Goal: Information Seeking & Learning: Learn about a topic

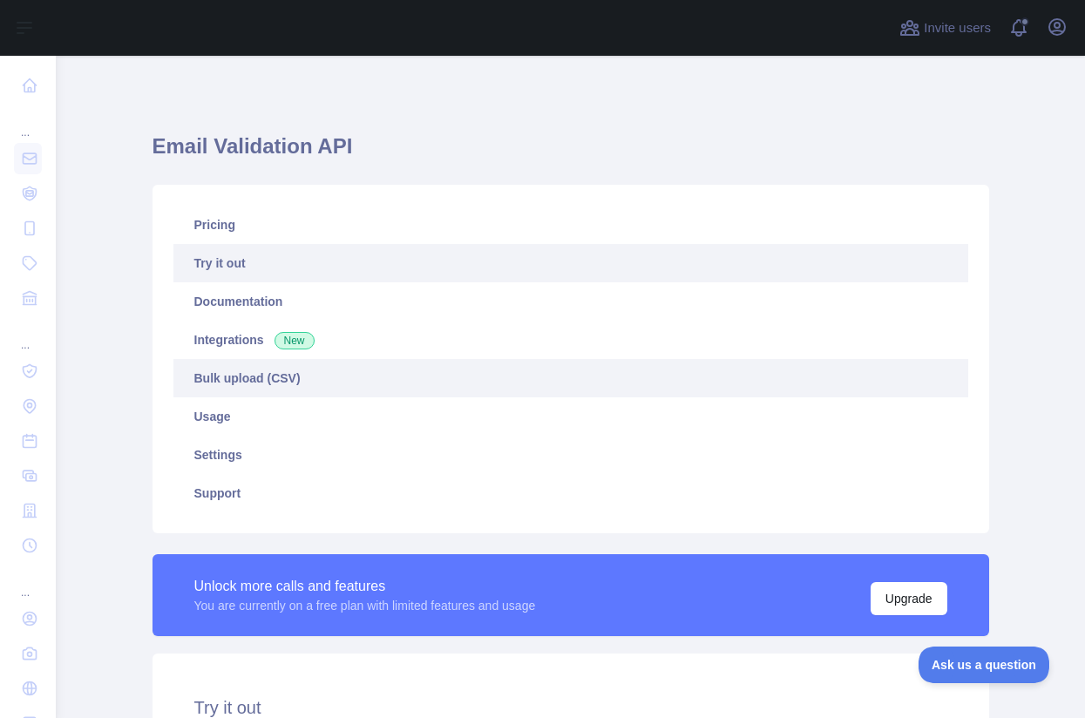
click at [252, 376] on link "Bulk upload (CSV)" at bounding box center [570, 378] width 795 height 38
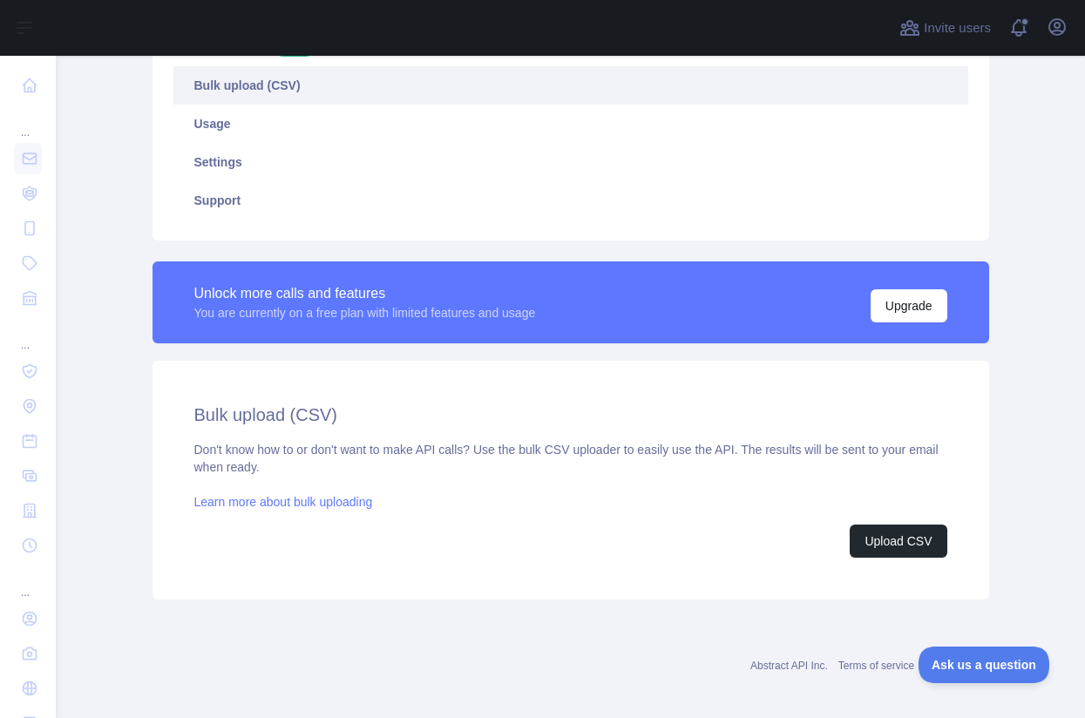
scroll to position [303, 0]
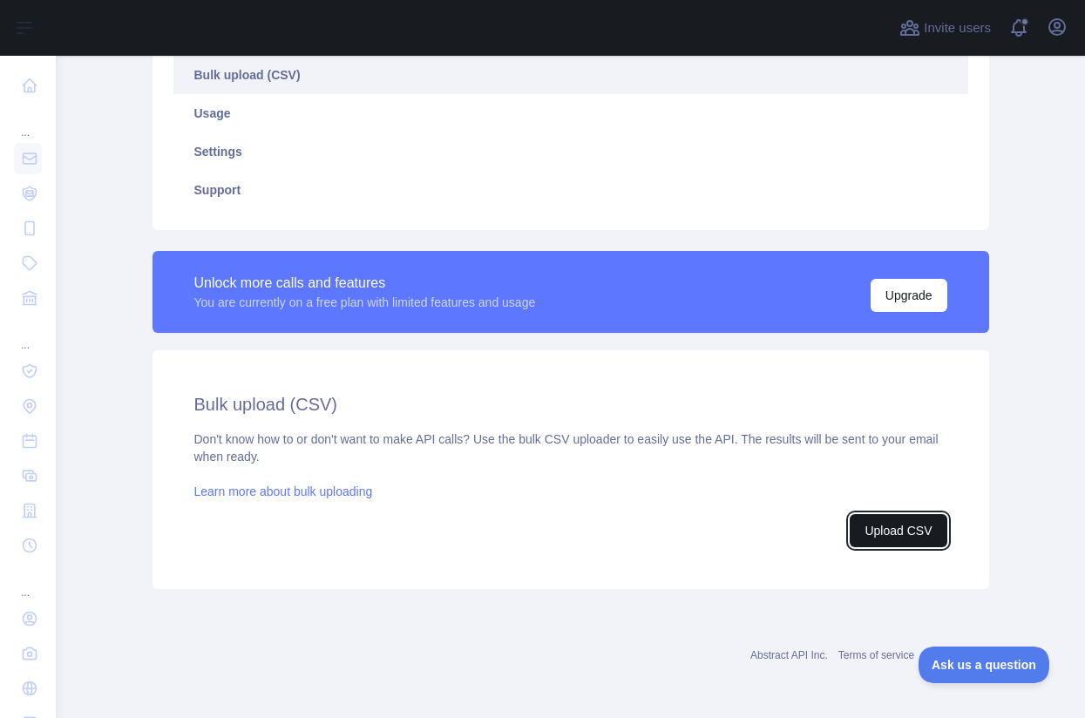
click at [914, 535] on button "Upload CSV" at bounding box center [897, 530] width 97 height 33
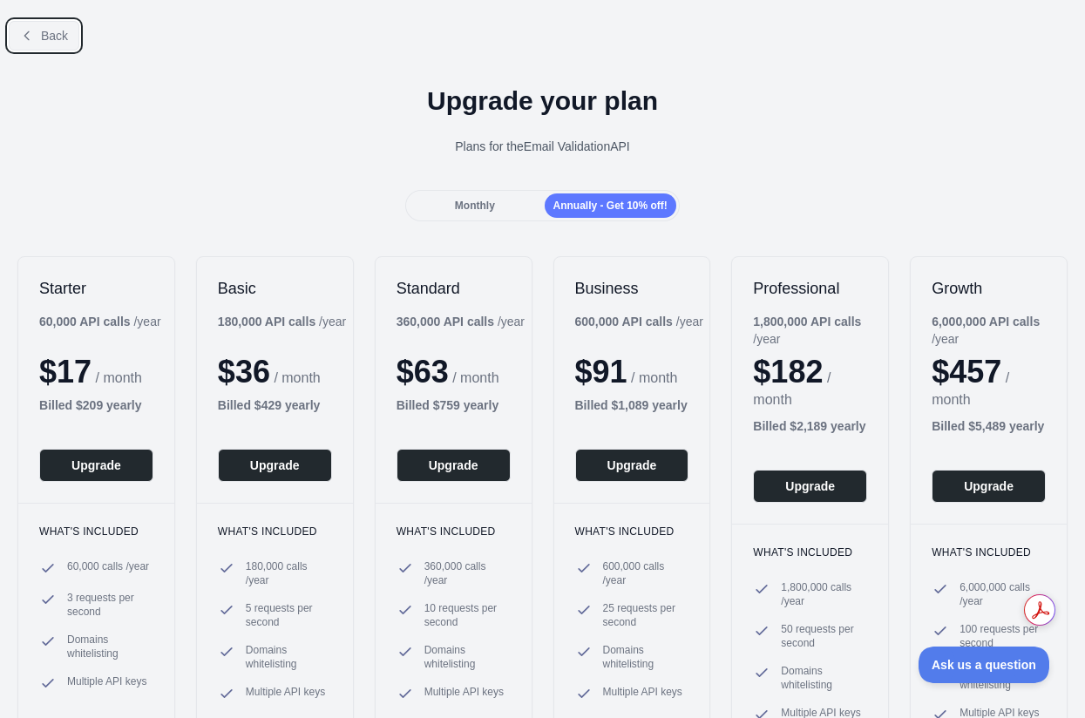
click at [57, 38] on span "Back" at bounding box center [54, 36] width 27 height 14
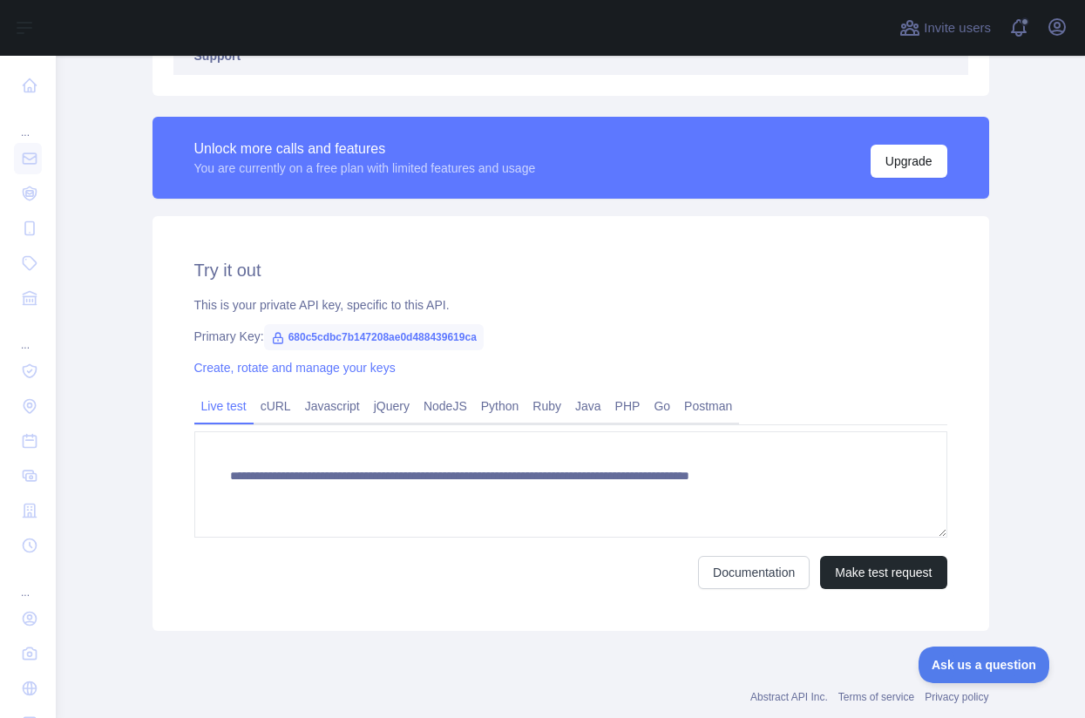
scroll to position [459, 0]
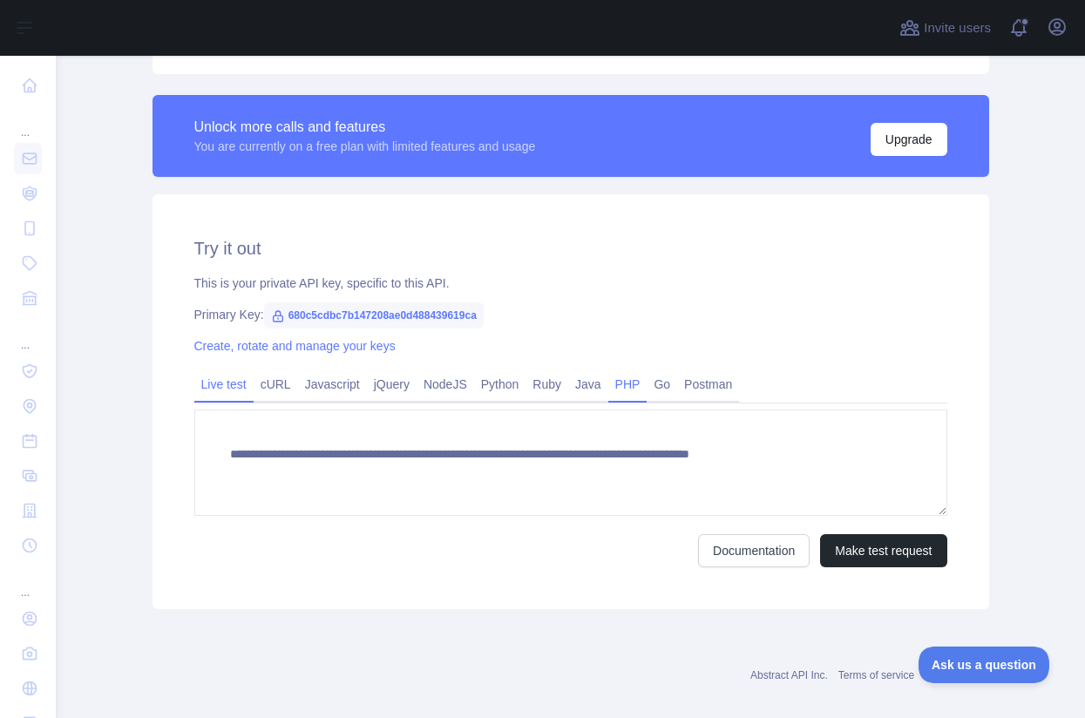
click at [638, 382] on link "PHP" at bounding box center [627, 384] width 39 height 28
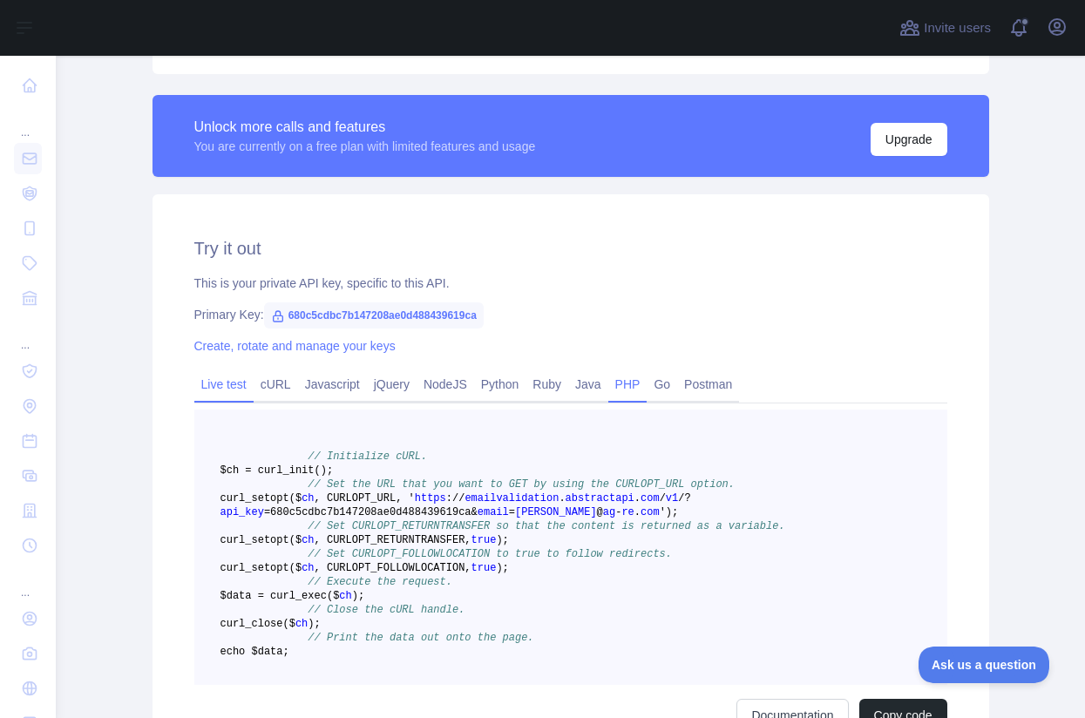
click at [213, 387] on link "Live test" at bounding box center [223, 384] width 59 height 28
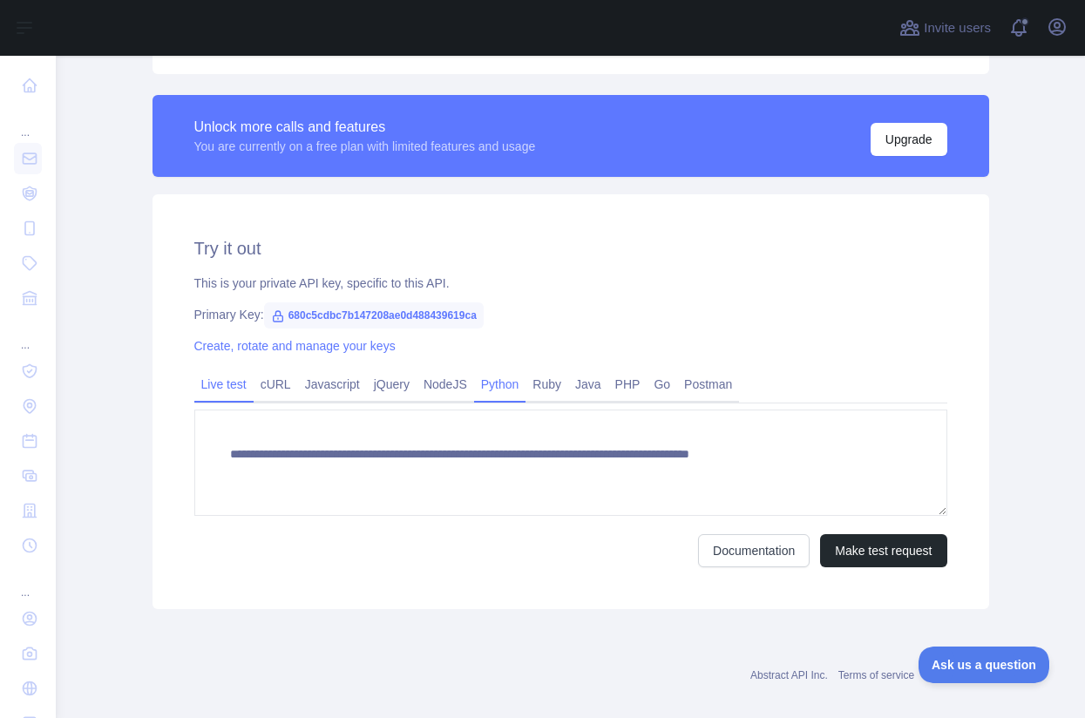
scroll to position [479, 0]
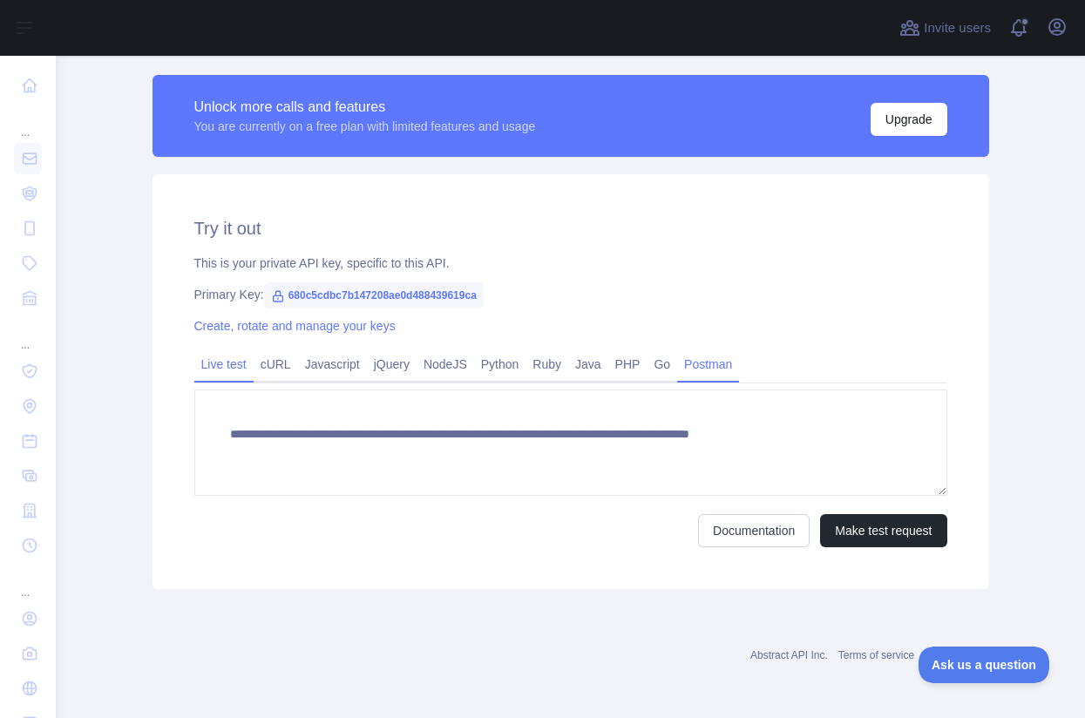
click at [731, 369] on link "Postman" at bounding box center [708, 364] width 62 height 28
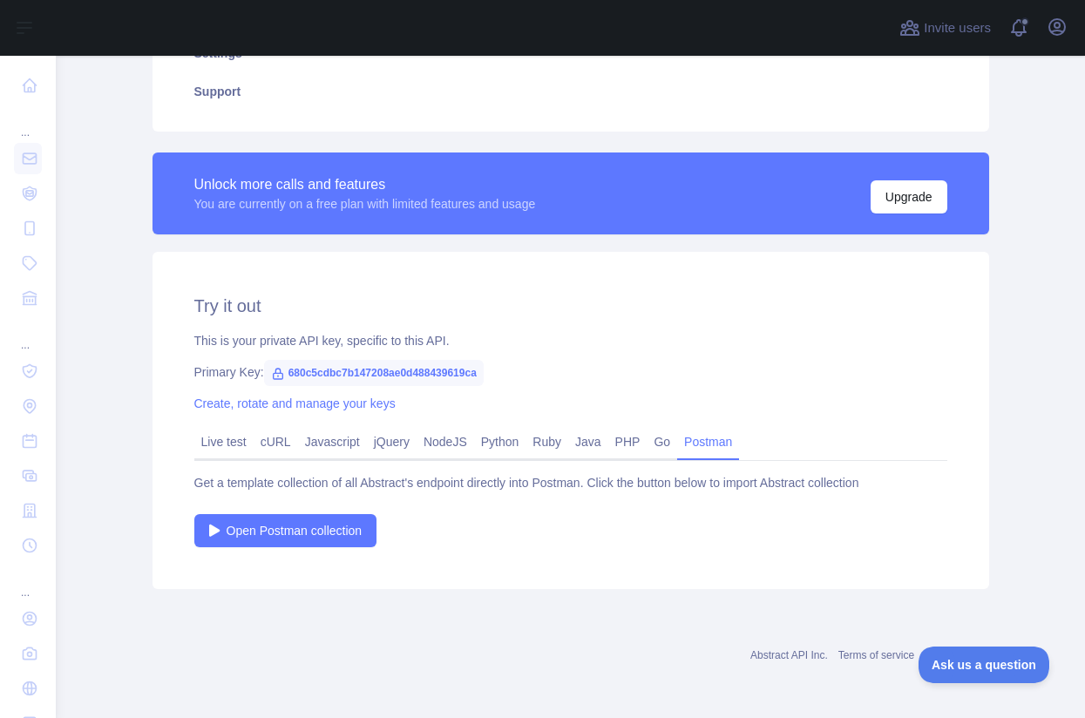
scroll to position [402, 0]
click at [234, 443] on link "Live test" at bounding box center [223, 442] width 59 height 28
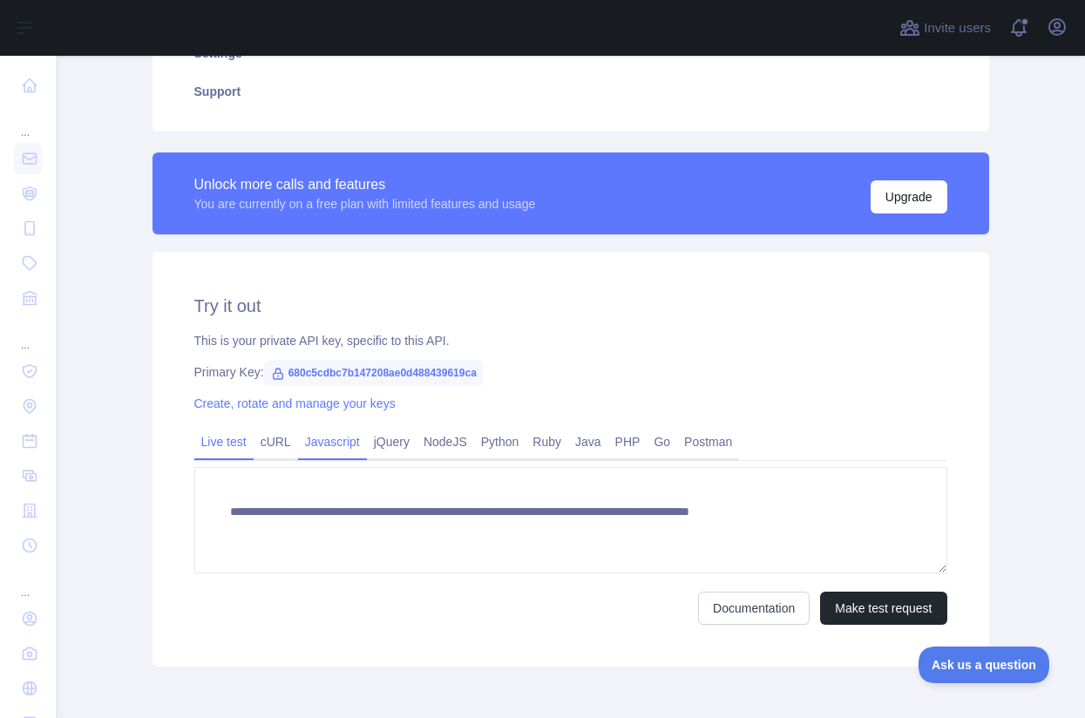
click at [328, 444] on link "Javascript" at bounding box center [332, 442] width 69 height 28
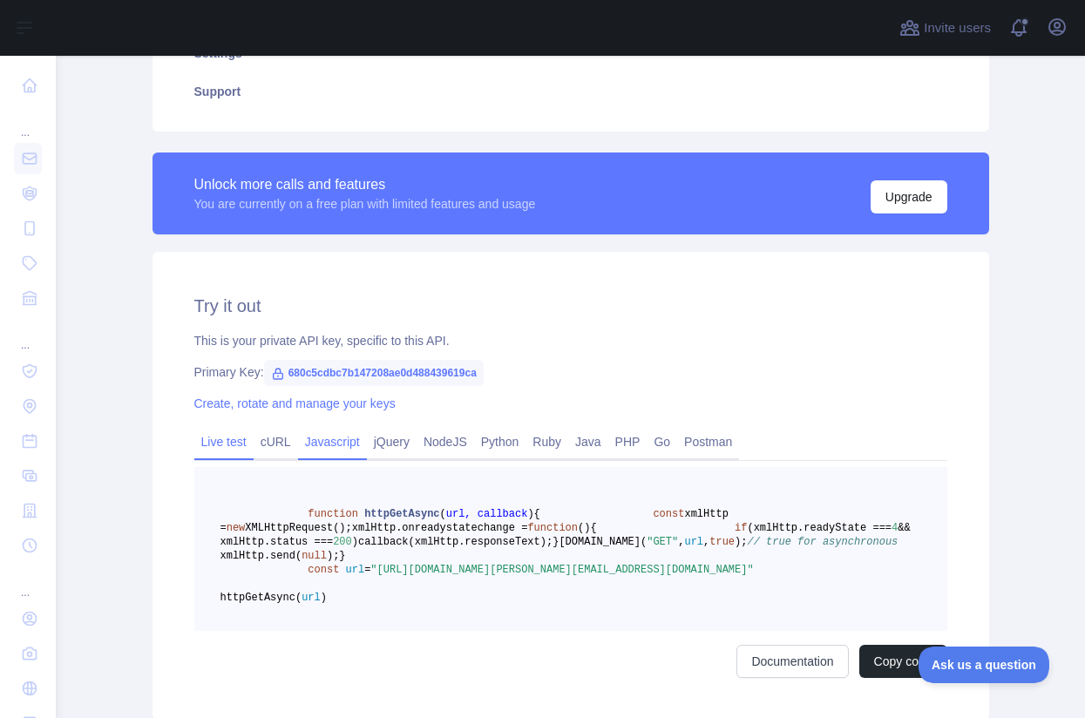
click at [230, 442] on link "Live test" at bounding box center [223, 442] width 59 height 28
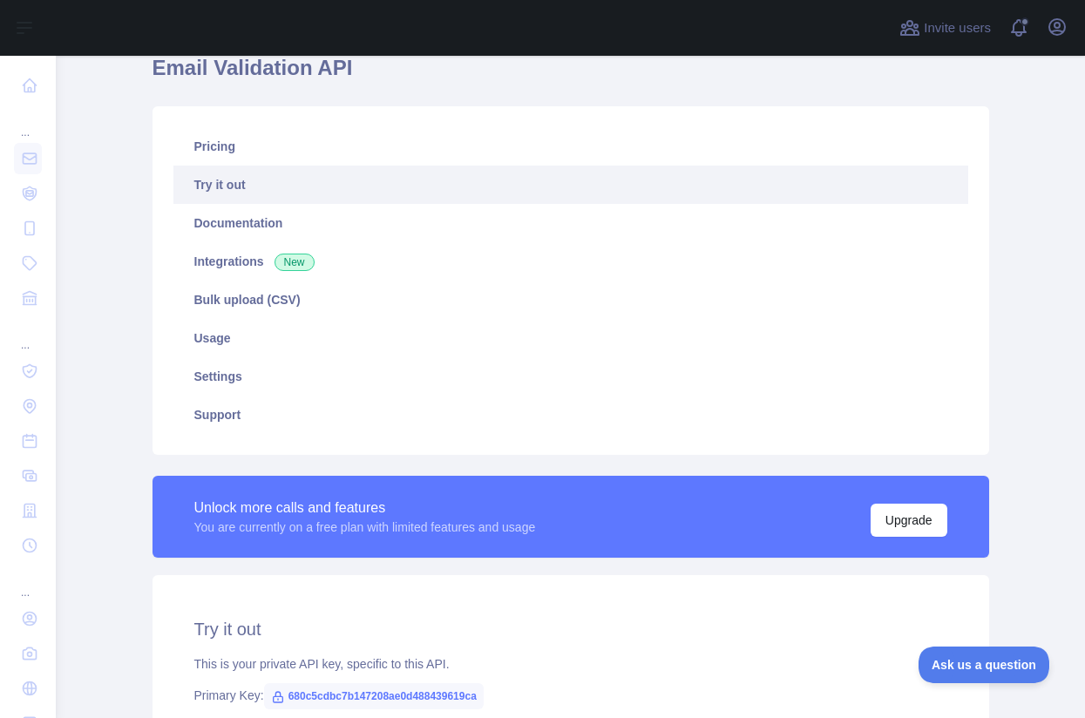
scroll to position [0, 0]
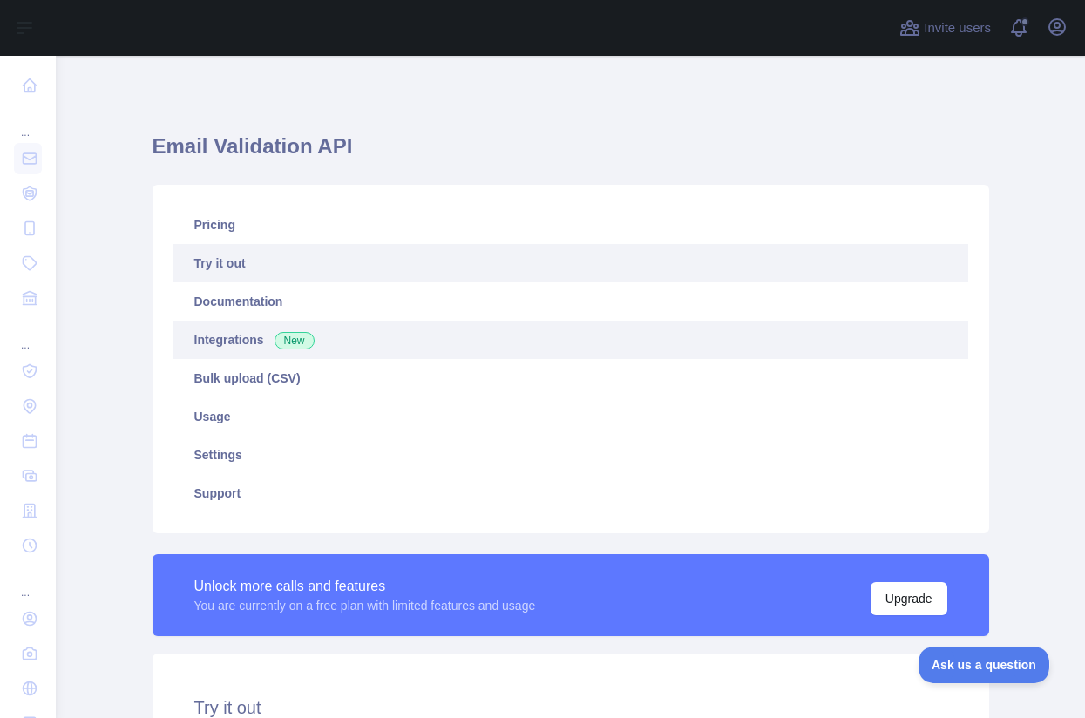
click at [240, 349] on link "Integrations New" at bounding box center [570, 340] width 795 height 38
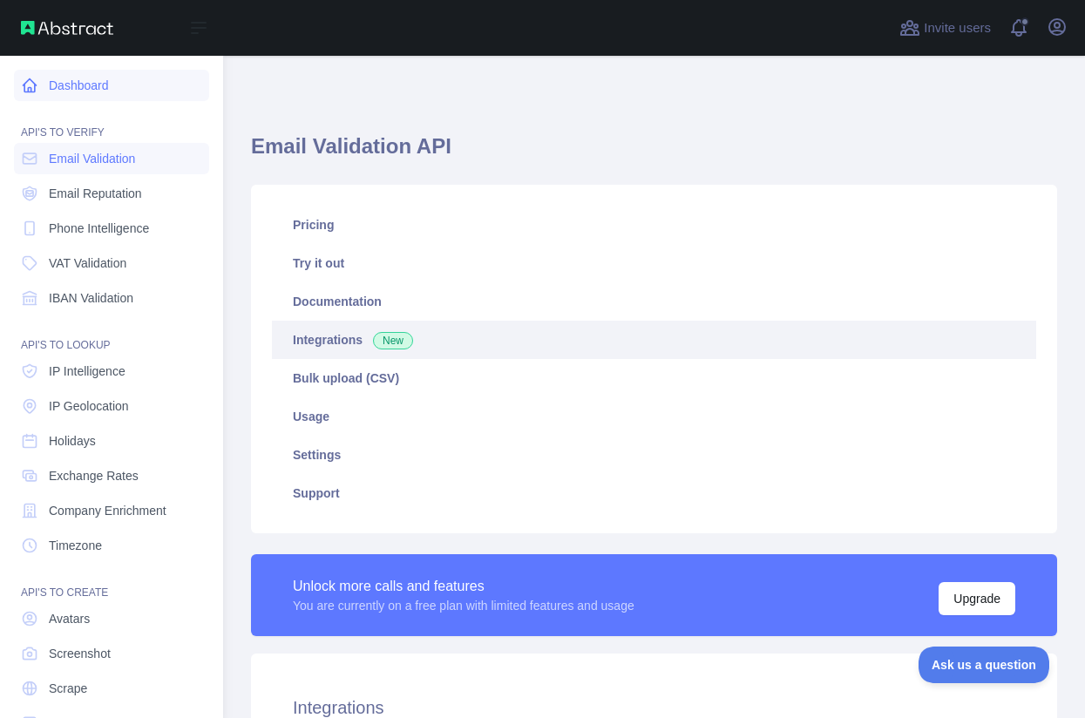
click at [86, 88] on link "Dashboard" at bounding box center [111, 85] width 195 height 31
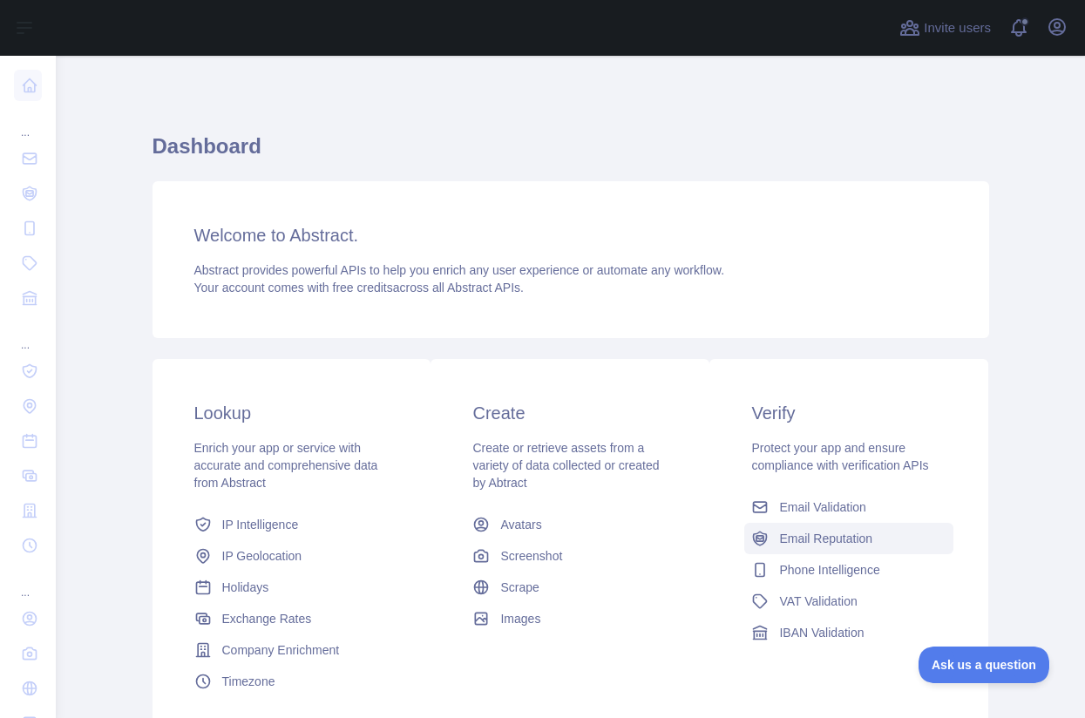
click at [844, 536] on span "Email Reputation" at bounding box center [825, 538] width 93 height 17
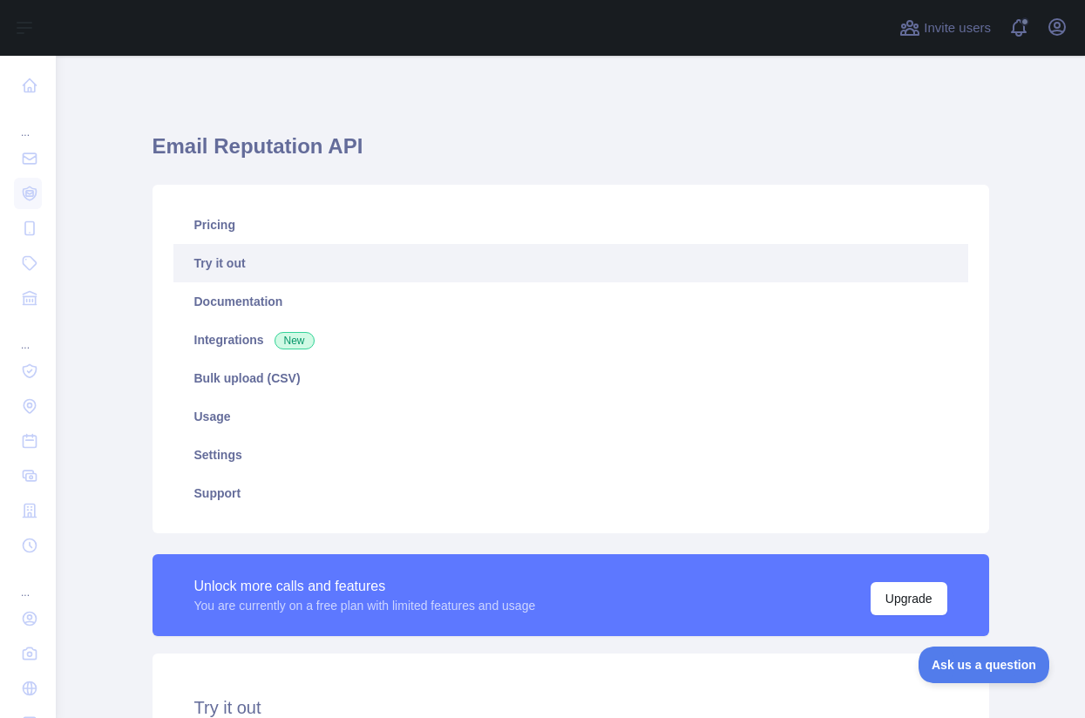
click at [224, 260] on link "Try it out" at bounding box center [570, 263] width 795 height 38
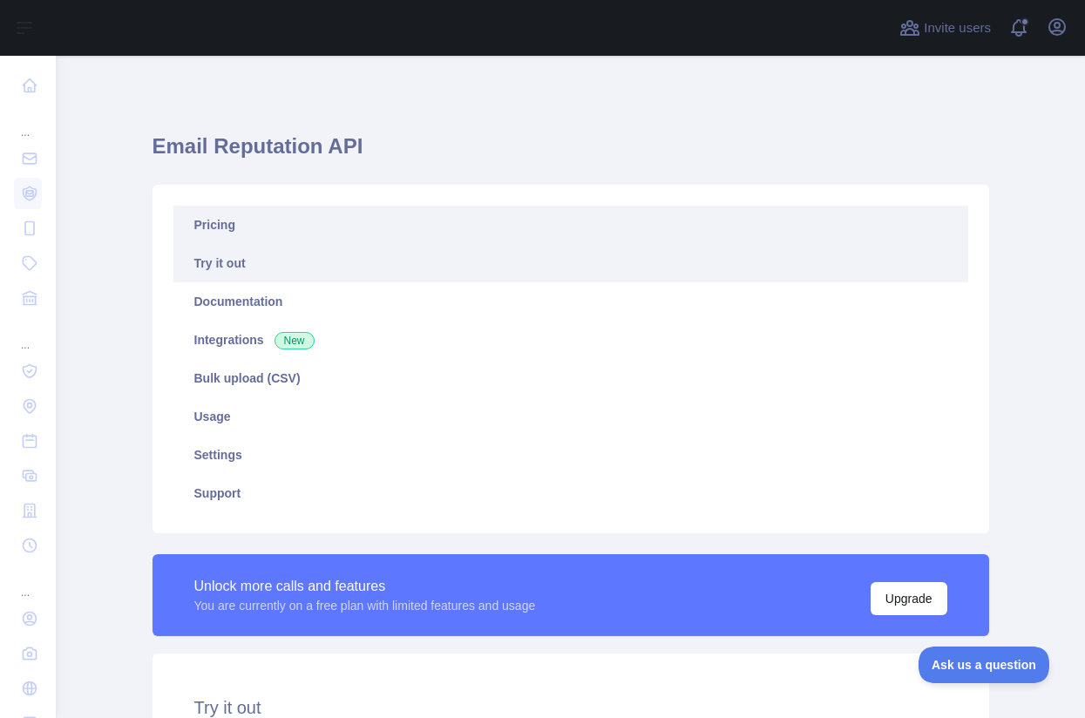
click at [246, 220] on link "Pricing" at bounding box center [570, 225] width 795 height 38
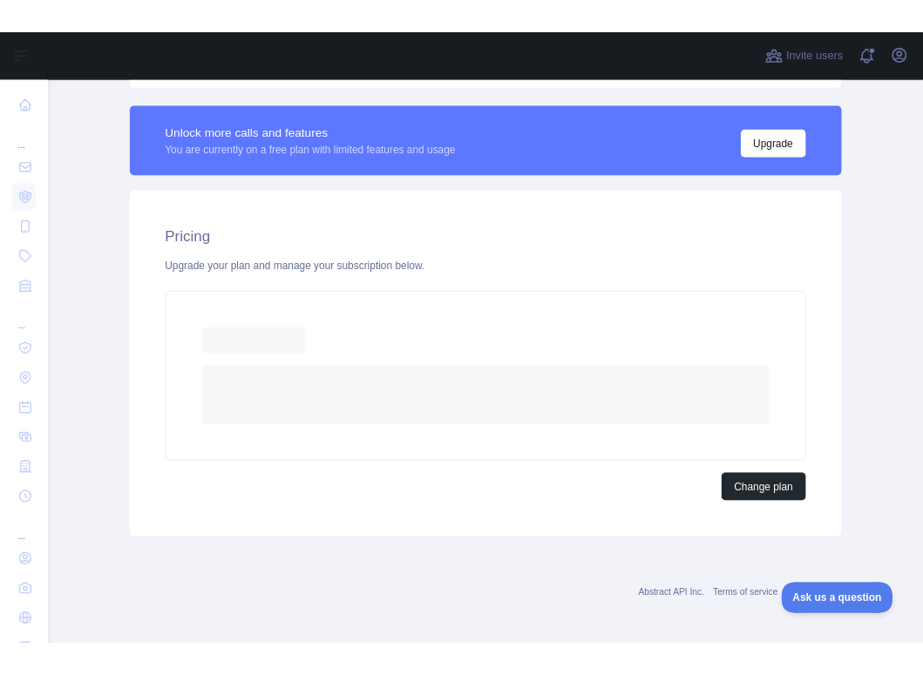
scroll to position [471, 0]
